Goal: Information Seeking & Learning: Learn about a topic

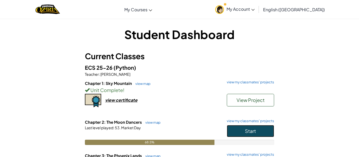
click at [245, 131] on span "Start" at bounding box center [250, 131] width 11 height 6
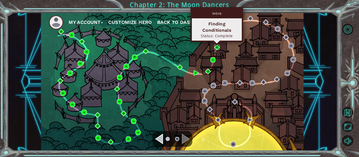
click at [216, 47] on img at bounding box center [217, 48] width 6 height 6
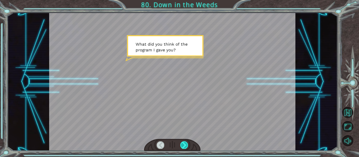
click at [183, 145] on div at bounding box center [184, 145] width 8 height 7
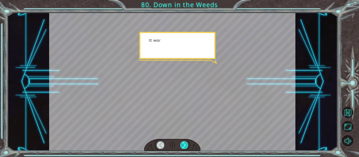
click at [183, 145] on div at bounding box center [184, 145] width 8 height 7
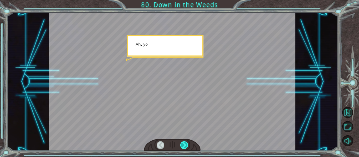
click at [183, 145] on div at bounding box center [184, 145] width 8 height 7
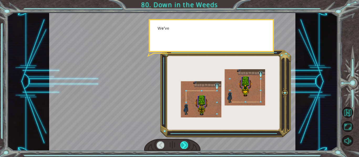
click at [183, 145] on div at bounding box center [184, 145] width 8 height 7
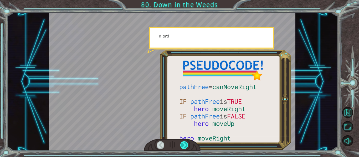
click at [183, 145] on div at bounding box center [184, 145] width 8 height 7
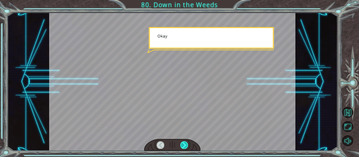
click at [183, 145] on div at bounding box center [184, 145] width 8 height 7
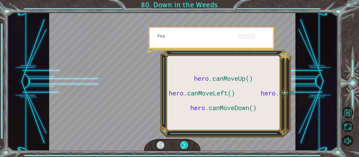
click at [183, 145] on div at bounding box center [184, 145] width 8 height 7
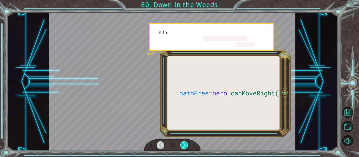
click at [183, 145] on div at bounding box center [184, 145] width 8 height 7
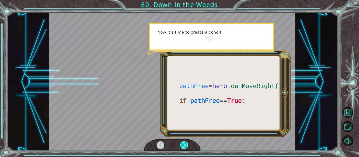
click at [183, 145] on div at bounding box center [184, 145] width 8 height 7
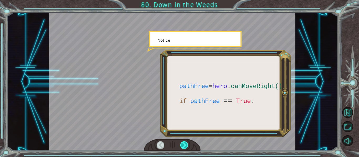
click at [183, 145] on div at bounding box center [184, 145] width 8 height 7
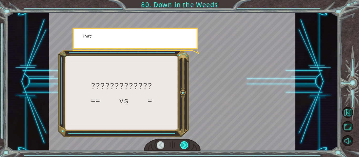
click at [183, 145] on div at bounding box center [184, 145] width 8 height 7
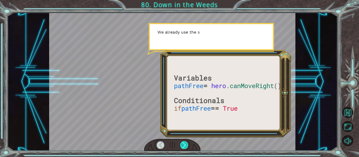
click at [183, 145] on div at bounding box center [184, 145] width 8 height 7
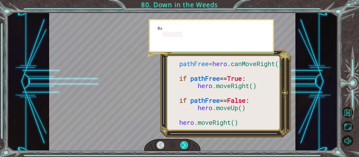
click at [183, 145] on div at bounding box center [184, 145] width 8 height 7
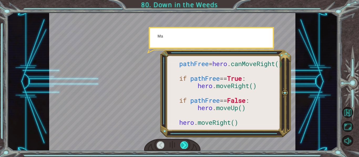
click at [183, 145] on div at bounding box center [184, 145] width 8 height 7
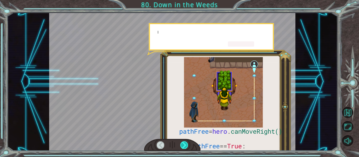
click at [183, 145] on div at bounding box center [184, 145] width 8 height 7
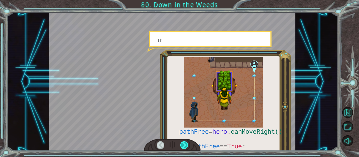
click at [183, 145] on div at bounding box center [184, 145] width 8 height 7
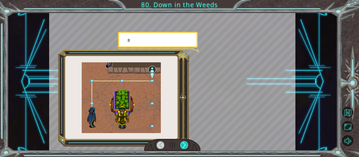
click at [183, 145] on div at bounding box center [184, 145] width 8 height 7
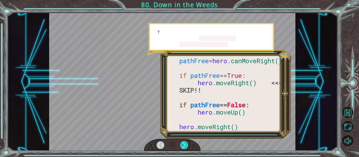
click at [183, 145] on div at bounding box center [184, 145] width 8 height 7
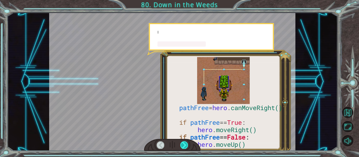
click at [183, 145] on div at bounding box center [184, 145] width 8 height 7
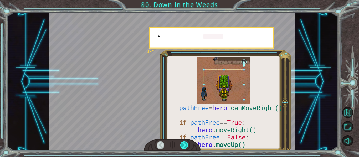
click at [183, 145] on div at bounding box center [184, 145] width 8 height 7
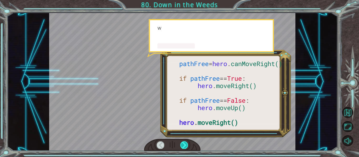
click at [183, 145] on div at bounding box center [184, 145] width 8 height 7
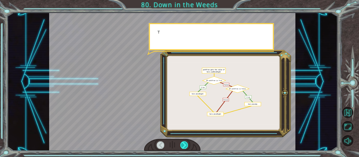
click at [183, 145] on div at bounding box center [184, 145] width 8 height 7
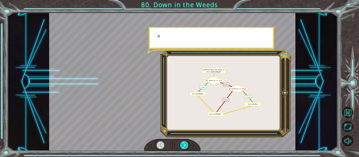
click at [183, 145] on div at bounding box center [184, 145] width 8 height 7
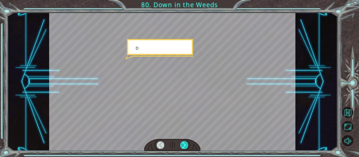
click at [183, 145] on div at bounding box center [184, 145] width 8 height 7
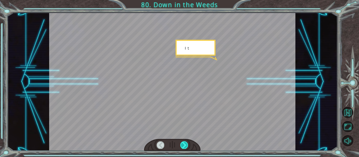
click at [183, 145] on div at bounding box center [184, 145] width 8 height 7
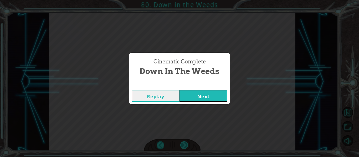
click at [183, 145] on div "Cinematic Complete Down in the Weeds Replay Next" at bounding box center [179, 78] width 359 height 157
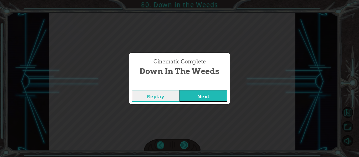
click at [183, 145] on div "Cinematic Complete Down in the Weeds Replay Next" at bounding box center [179, 78] width 359 height 157
click at [207, 97] on button "Next" at bounding box center [203, 96] width 48 height 12
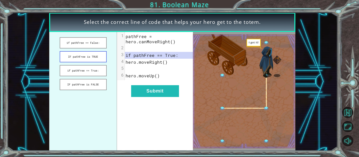
click at [74, 54] on button "IF pathFree is TRUE" at bounding box center [83, 56] width 47 height 11
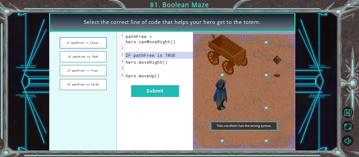
click at [78, 43] on button "if pathFree == False:" at bounding box center [83, 42] width 47 height 11
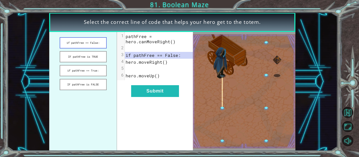
click at [79, 46] on button "if pathFree == False:" at bounding box center [83, 42] width 47 height 11
click at [81, 74] on button "if pathFree == True:" at bounding box center [83, 70] width 47 height 11
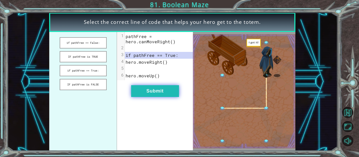
click at [153, 90] on button "Submit" at bounding box center [155, 91] width 48 height 12
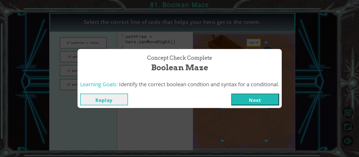
click at [239, 98] on button "Next" at bounding box center [255, 100] width 48 height 12
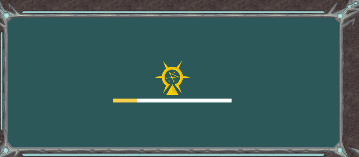
click at [239, 98] on div "Goals Error loading from server. Try refreshing the page. You'll need to join a…" at bounding box center [179, 78] width 359 height 157
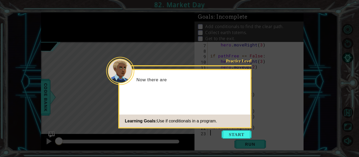
scroll to position [33, 0]
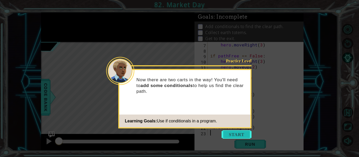
click at [238, 132] on button "Start" at bounding box center [236, 134] width 30 height 8
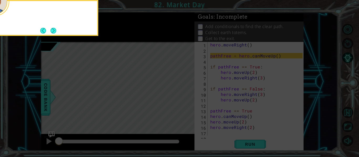
scroll to position [0, 0]
